Goal: Check status

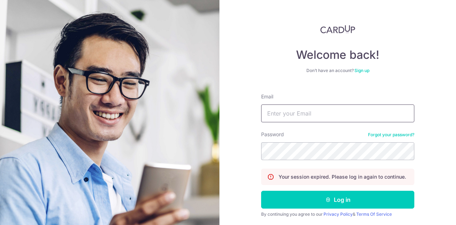
click at [322, 115] on input "Email" at bounding box center [337, 113] width 153 height 18
type input "[EMAIL_ADDRESS][DOMAIN_NAME]"
click at [256, 190] on div "Welcome back! Don’t have an account? Sign up Email [EMAIL_ADDRESS][DOMAIN_NAME]…" at bounding box center [337, 112] width 237 height 225
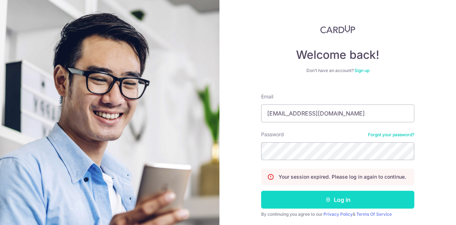
click at [273, 206] on button "Log in" at bounding box center [337, 200] width 153 height 18
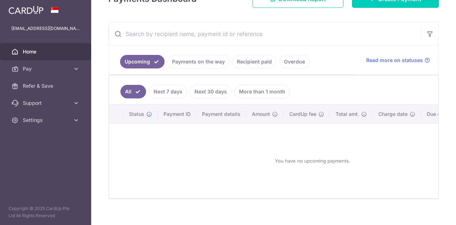
click at [211, 66] on link "Payments on the way" at bounding box center [198, 62] width 62 height 14
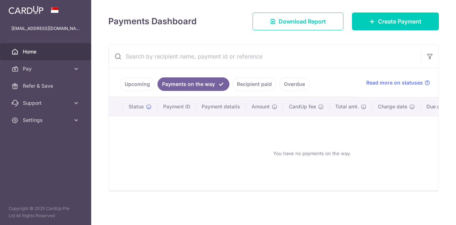
click at [258, 82] on link "Recipient paid" at bounding box center [254, 84] width 44 height 14
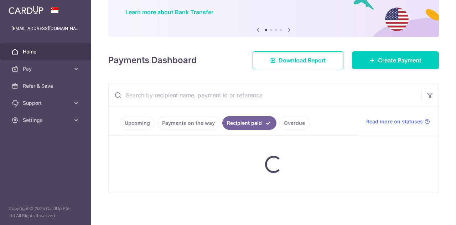
scroll to position [72, 0]
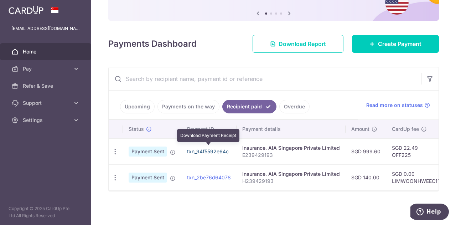
click at [199, 151] on link "txn_94f5592e64c" at bounding box center [208, 151] width 42 height 6
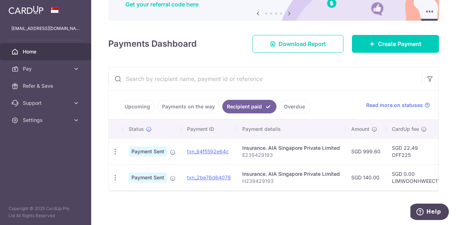
click at [47, 171] on aside "cedricquah@hotmail.com Home Pay Payments Recipients Cards Refer & Save Support …" at bounding box center [45, 112] width 91 height 225
